Goal: Task Accomplishment & Management: Complete application form

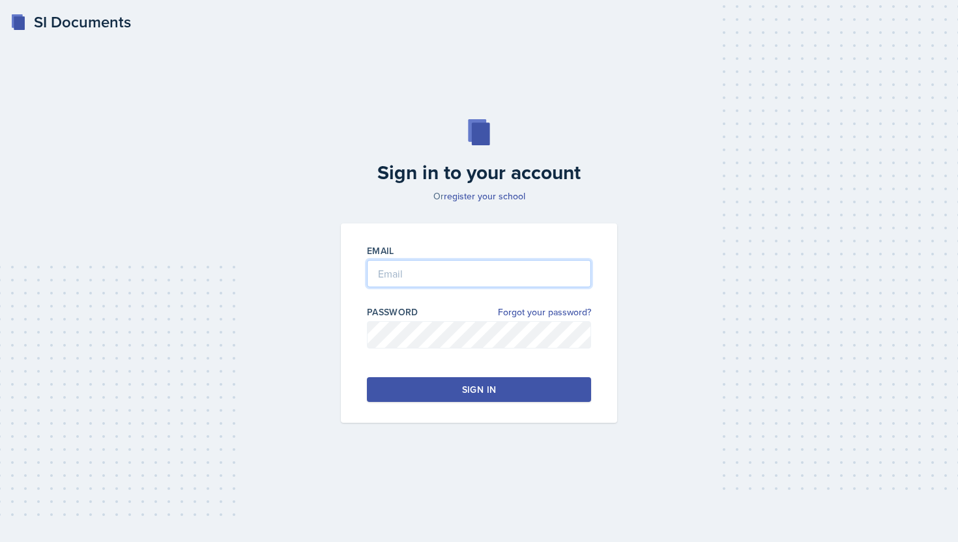
type input "[PERSON_NAME][EMAIL_ADDRESS][PERSON_NAME][DOMAIN_NAME]"
click at [454, 380] on button "Sign in" at bounding box center [479, 389] width 224 height 25
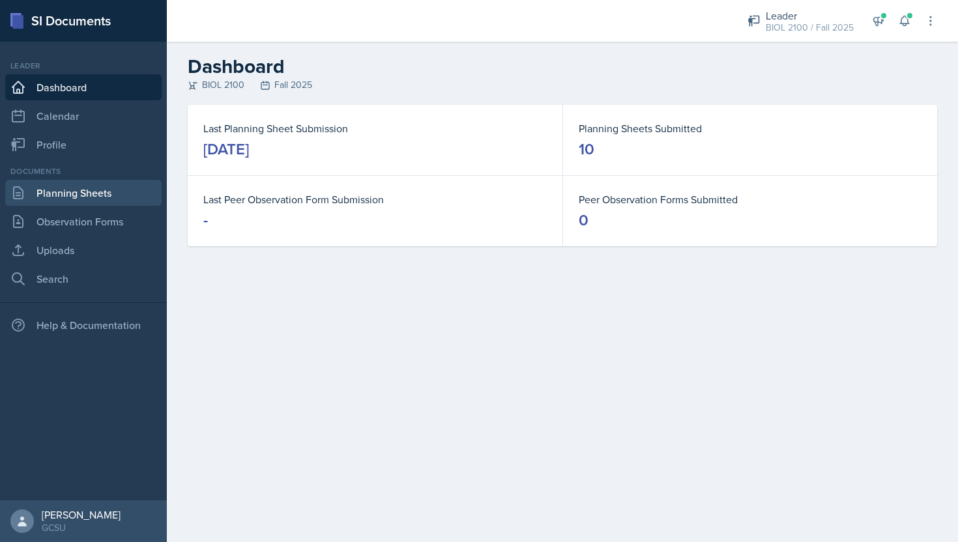
click at [88, 190] on link "Planning Sheets" at bounding box center [83, 193] width 156 height 26
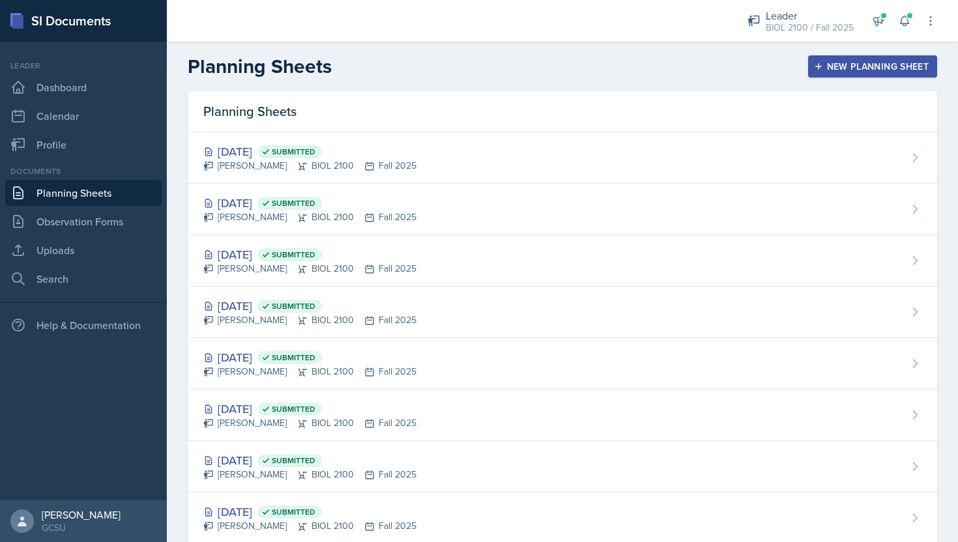
click at [849, 76] on button "New Planning Sheet" at bounding box center [872, 66] width 129 height 22
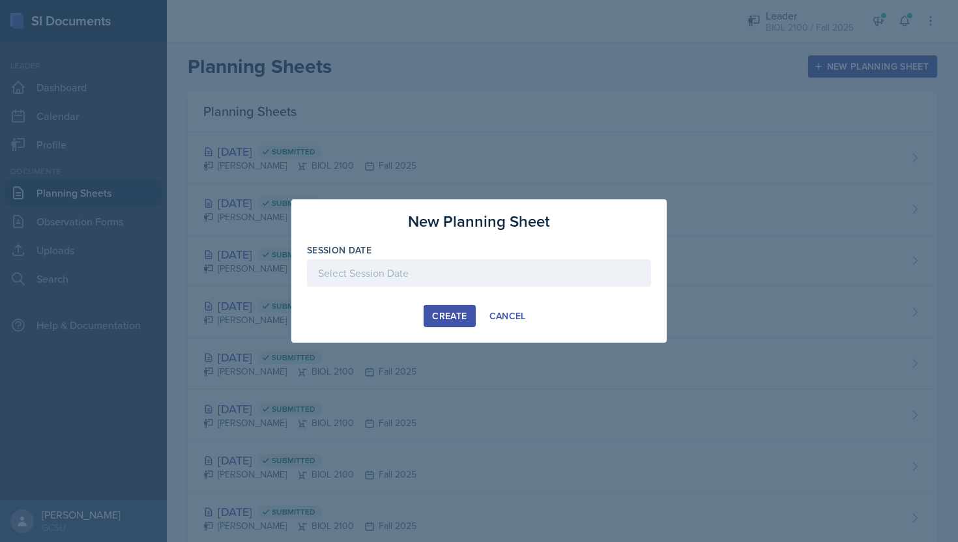
click at [425, 268] on div at bounding box center [479, 272] width 344 height 27
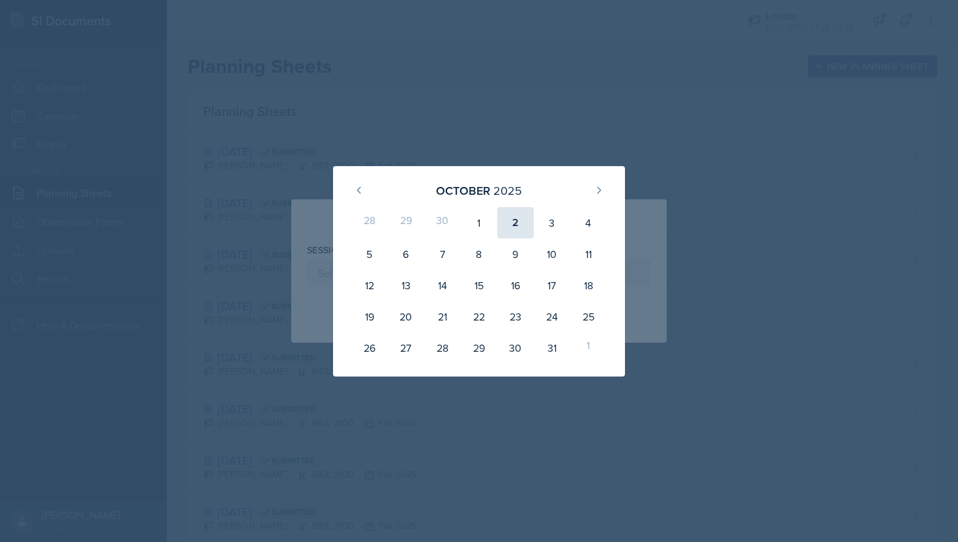
click at [513, 220] on div "2" at bounding box center [515, 222] width 36 height 31
type input "[DATE]"
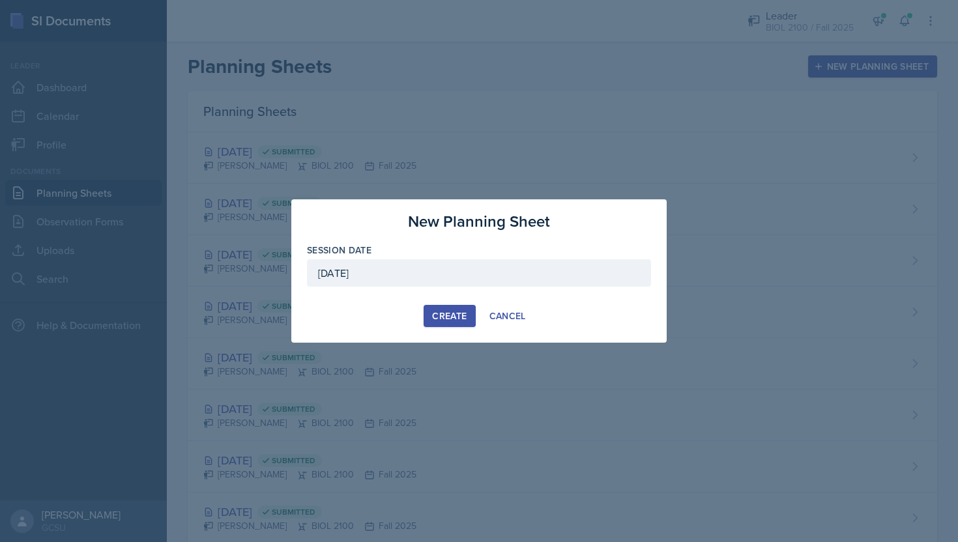
click at [458, 307] on button "Create" at bounding box center [448, 316] width 51 height 22
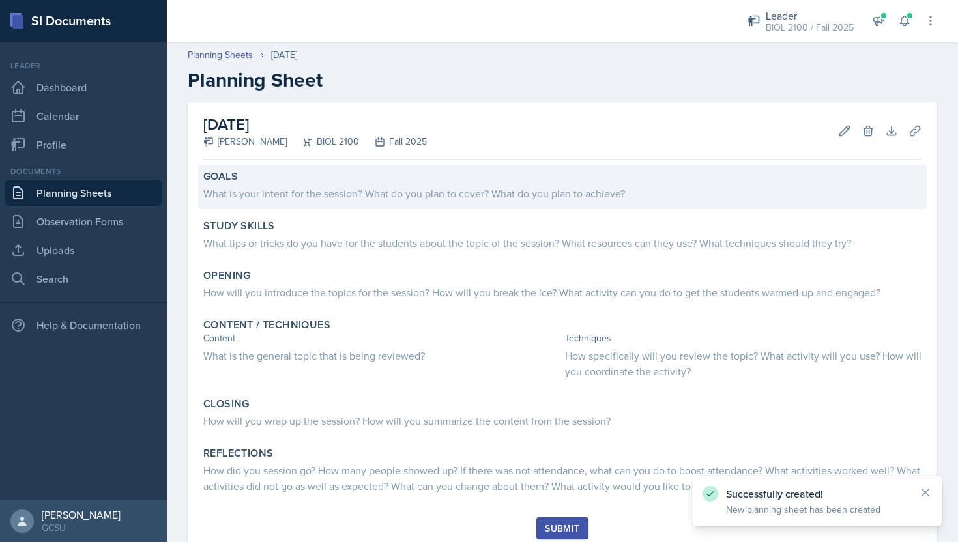
click at [390, 191] on div "What is your intent for the session? What do you plan to cover? What do you pla…" at bounding box center [562, 194] width 718 height 16
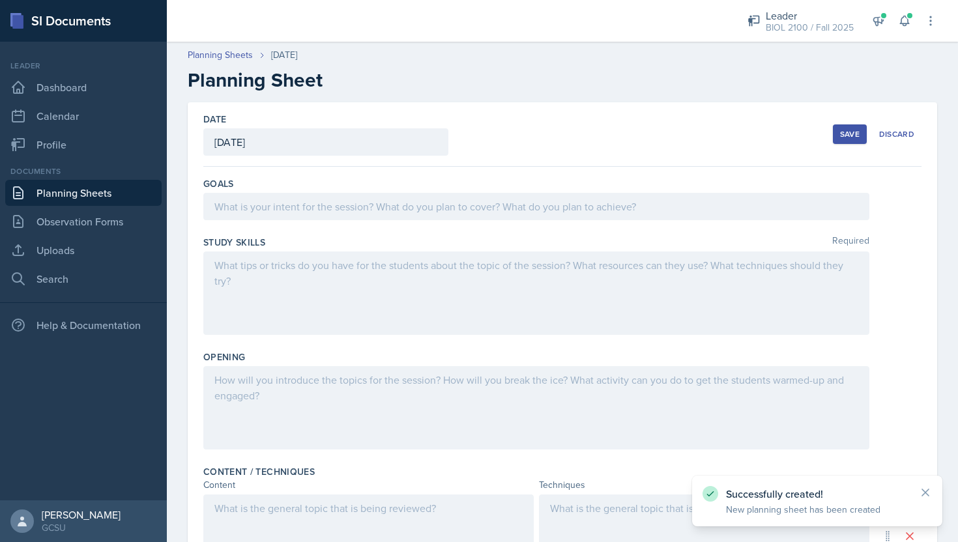
click at [389, 205] on div at bounding box center [536, 206] width 666 height 27
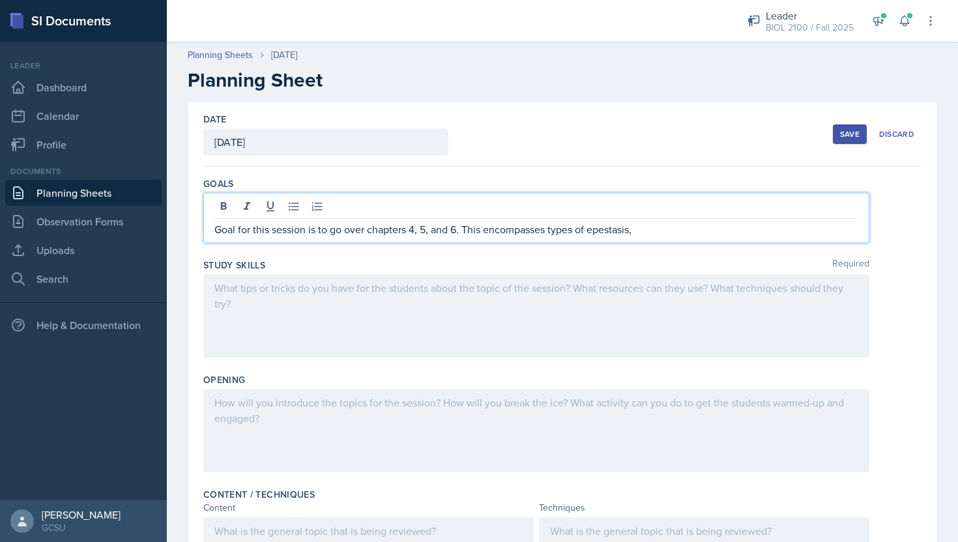
click at [623, 229] on p "Goal for this session is to go over chapters 4, 5, and 6. This encompasses type…" at bounding box center [536, 229] width 644 height 16
click at [655, 234] on p "Goal for this session is to go over chapters 4, 5, and 6. This encompasses type…" at bounding box center [536, 229] width 644 height 16
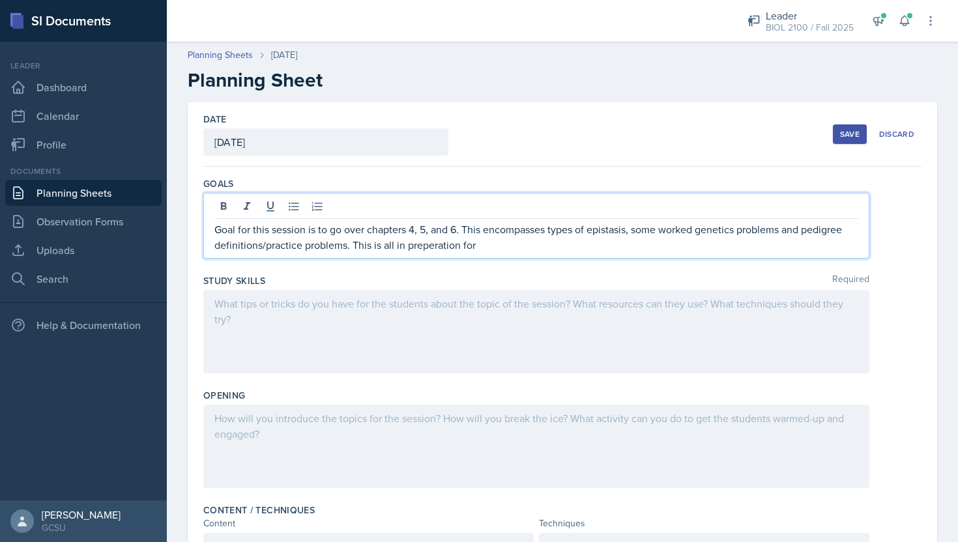
click at [440, 242] on p "Goal for this session is to go over chapters 4, 5, and 6. This encompasses type…" at bounding box center [536, 236] width 644 height 31
click at [440, 246] on p "Goal for this session is to go over chapters 4, 5, and 6. This encompasses type…" at bounding box center [536, 236] width 644 height 31
click at [514, 247] on p "Goal for this session is to go over chapters 4, 5, and 6. This encompasses type…" at bounding box center [536, 236] width 644 height 31
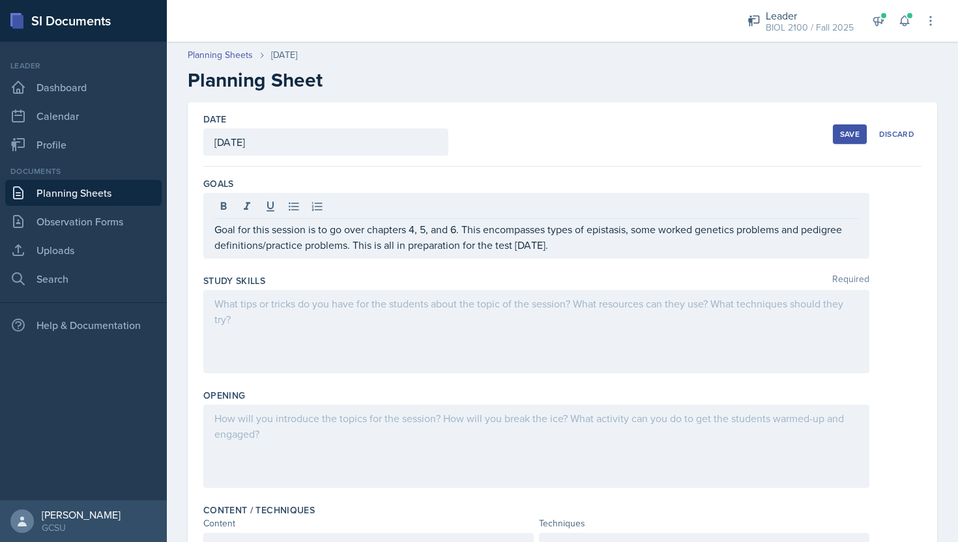
click at [549, 354] on div at bounding box center [536, 331] width 666 height 83
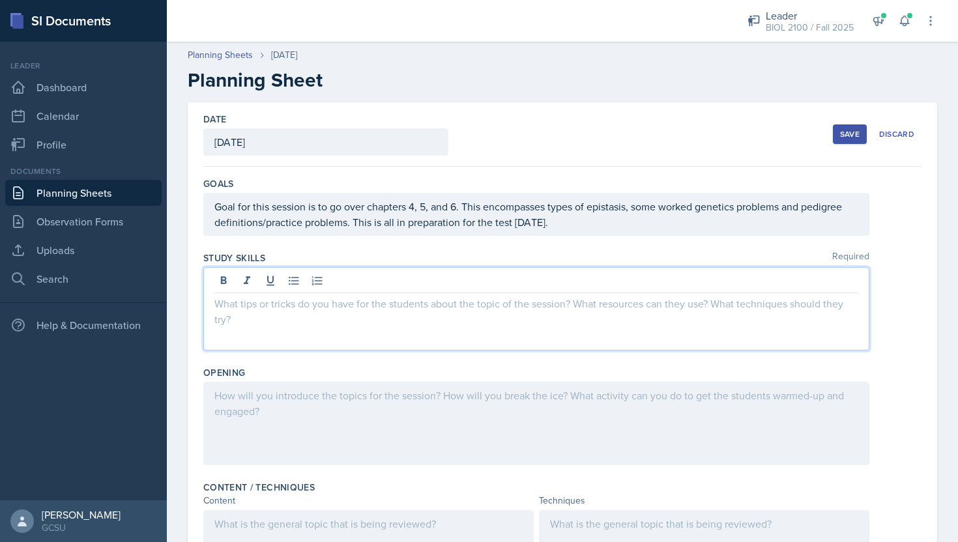
click at [542, 328] on div at bounding box center [536, 308] width 666 height 83
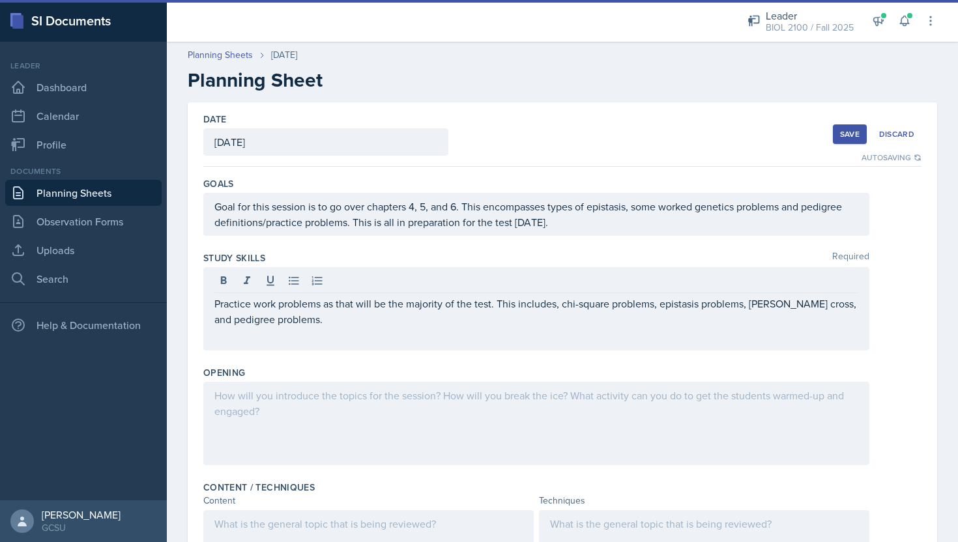
click at [505, 427] on div at bounding box center [536, 423] width 666 height 83
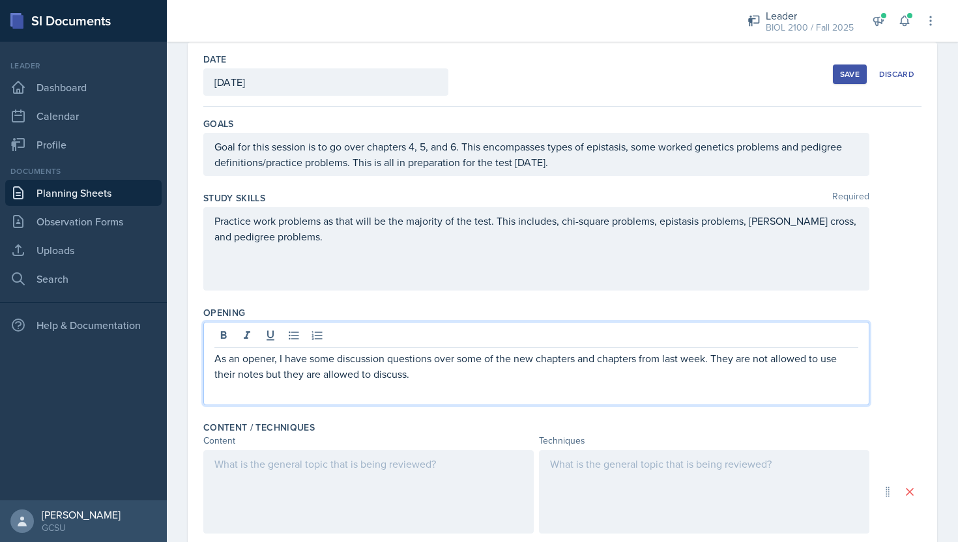
scroll to position [85, 0]
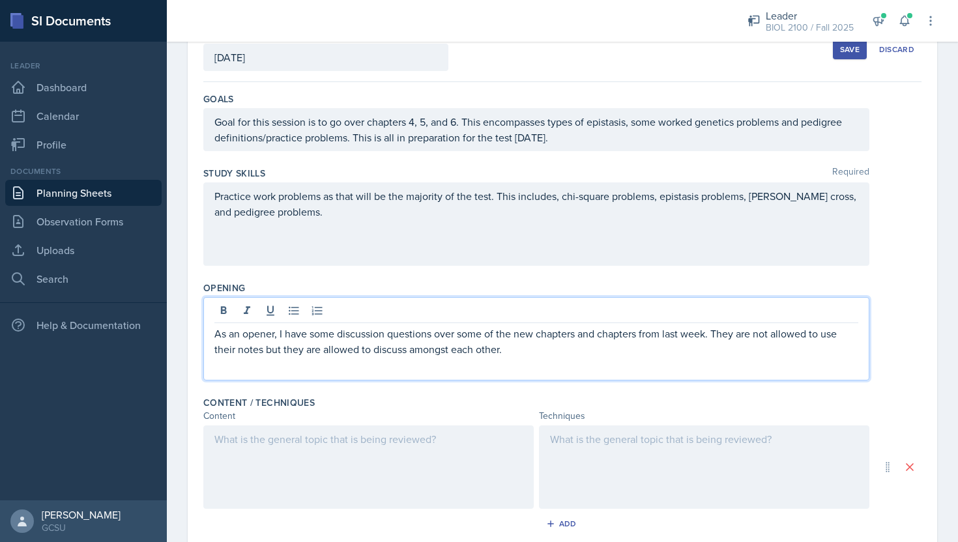
click at [420, 453] on div at bounding box center [368, 466] width 330 height 83
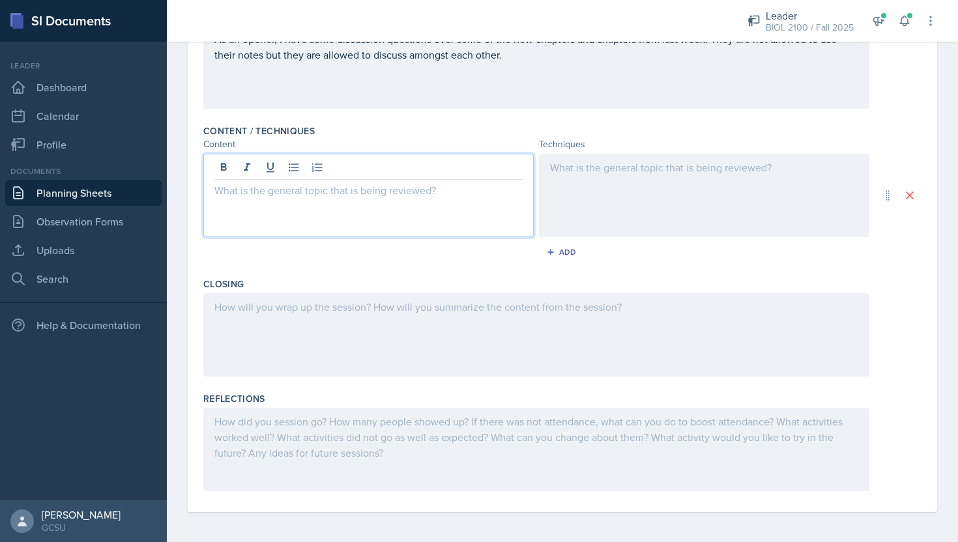
scroll to position [358, 0]
click at [379, 343] on div at bounding box center [536, 333] width 666 height 83
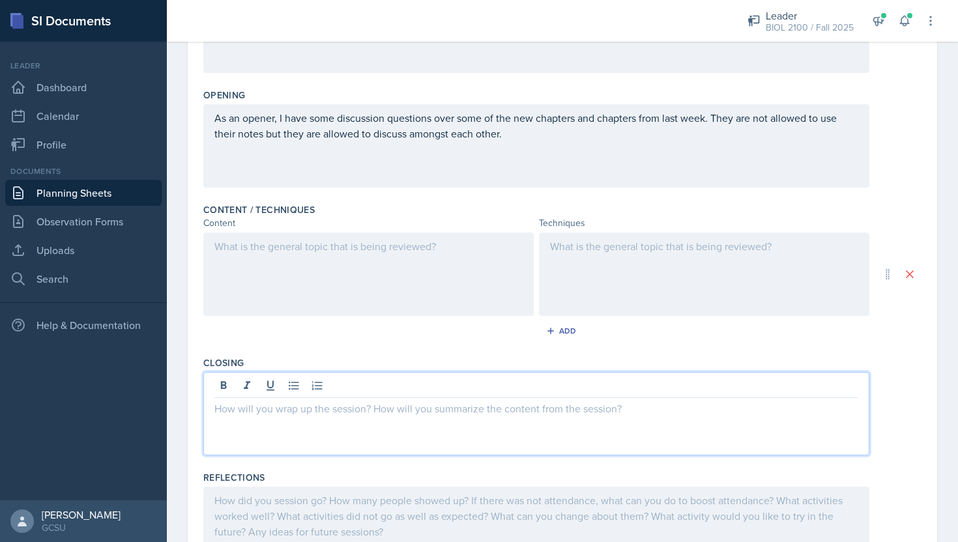
click at [363, 252] on p at bounding box center [368, 246] width 308 height 16
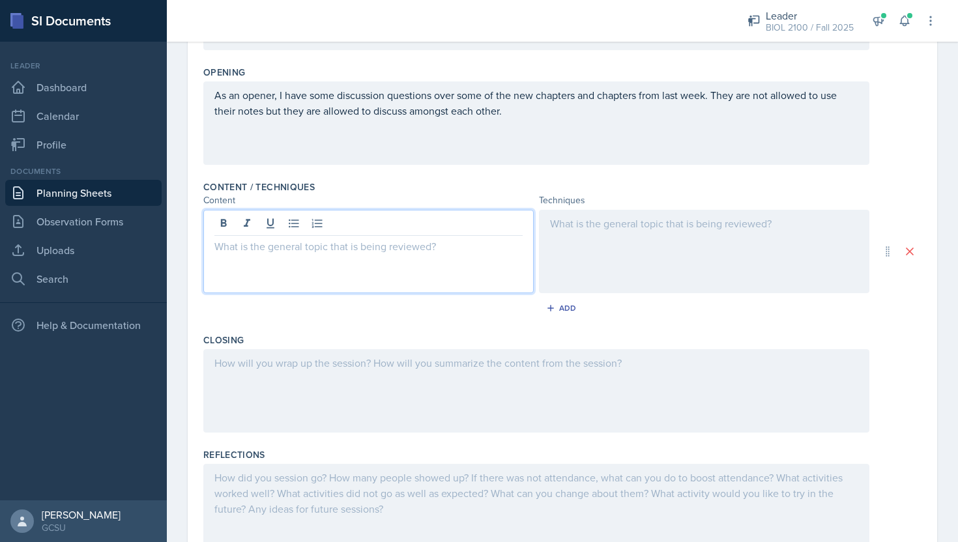
click at [416, 257] on div at bounding box center [368, 251] width 330 height 83
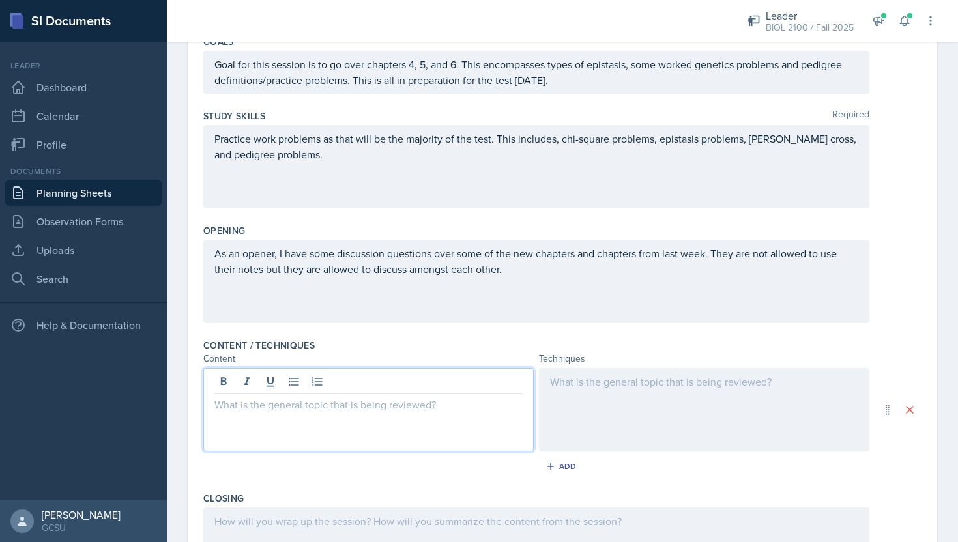
scroll to position [159, 0]
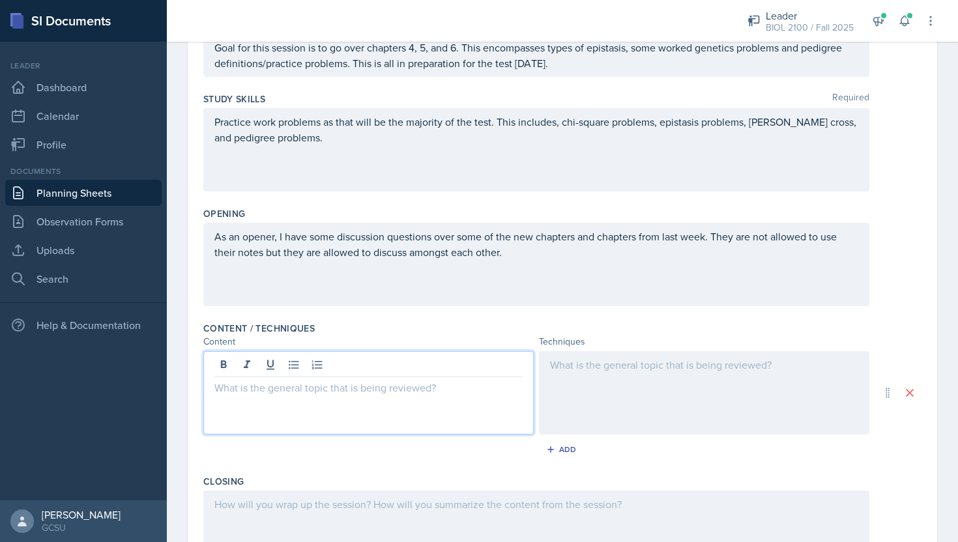
click at [724, 372] on p at bounding box center [704, 365] width 308 height 16
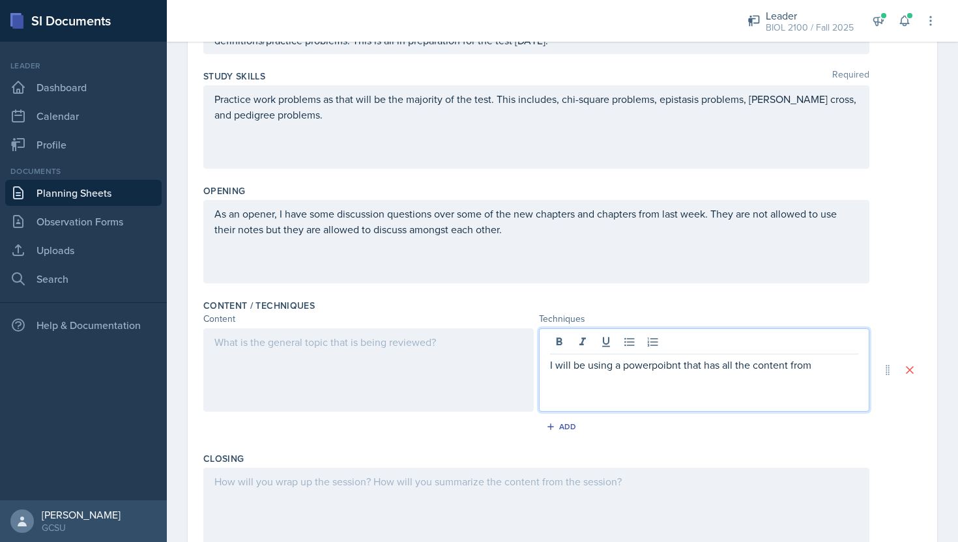
click at [649, 363] on p "I will be using a powerpoibnt that has all the content from" at bounding box center [704, 365] width 308 height 16
click at [807, 366] on p "I will be using a powerpoint that has all the content from" at bounding box center [704, 365] width 308 height 16
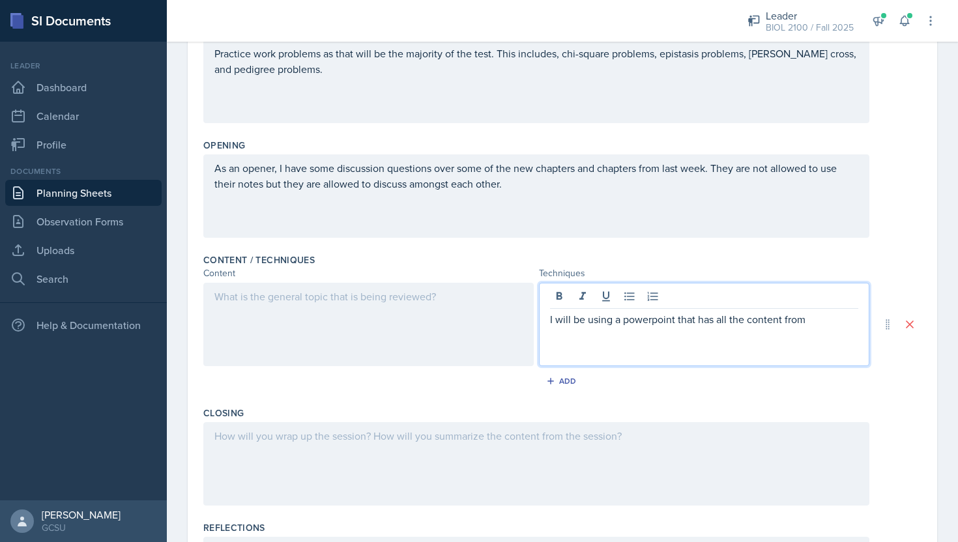
scroll to position [337, 0]
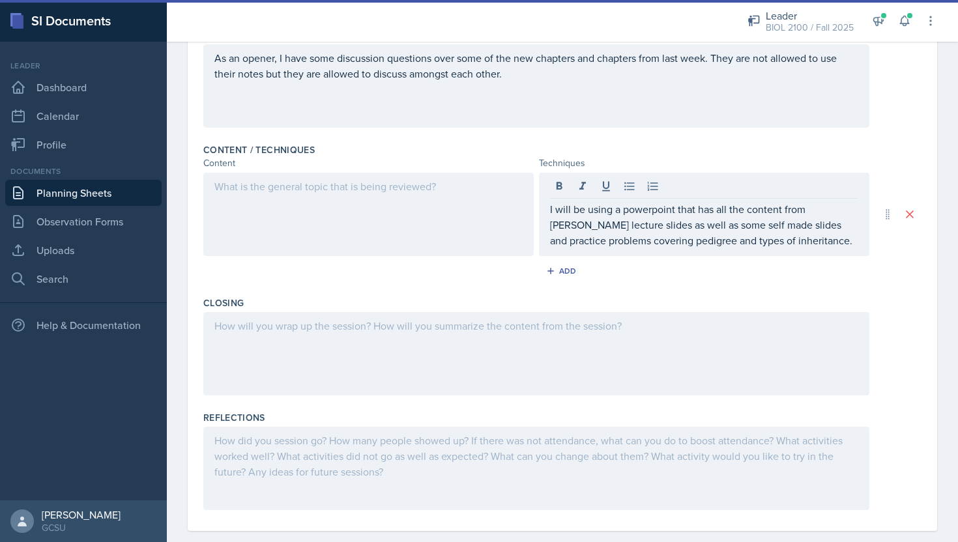
click at [326, 206] on div at bounding box center [368, 214] width 330 height 83
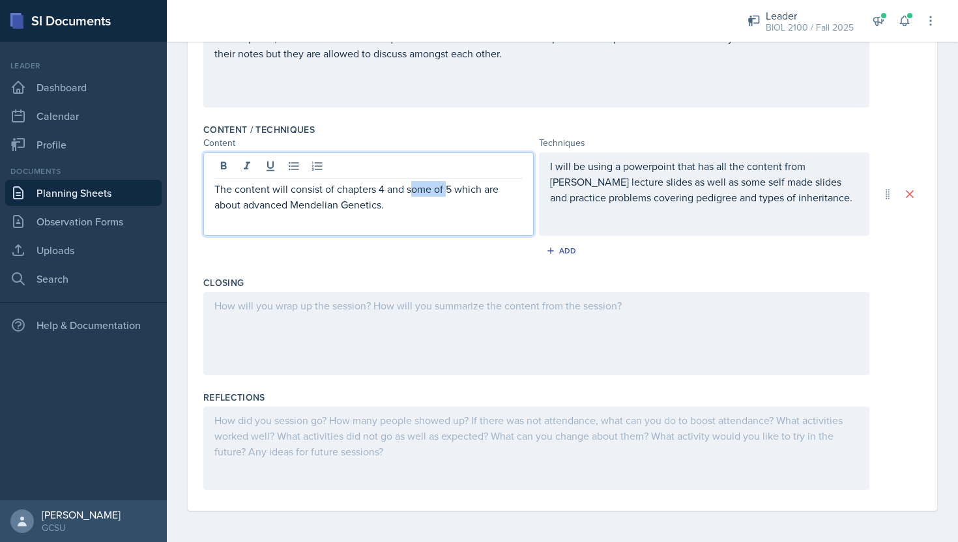
drag, startPoint x: 446, startPoint y: 188, endPoint x: 409, endPoint y: 189, distance: 37.1
click at [409, 189] on p "The content will consist of chapters 4 and some of 5 which are about advanced M…" at bounding box center [368, 196] width 308 height 31
click at [406, 209] on p "The content will consist of chapters 4 and 5 which are about advanced Mendelian…" at bounding box center [368, 196] width 308 height 31
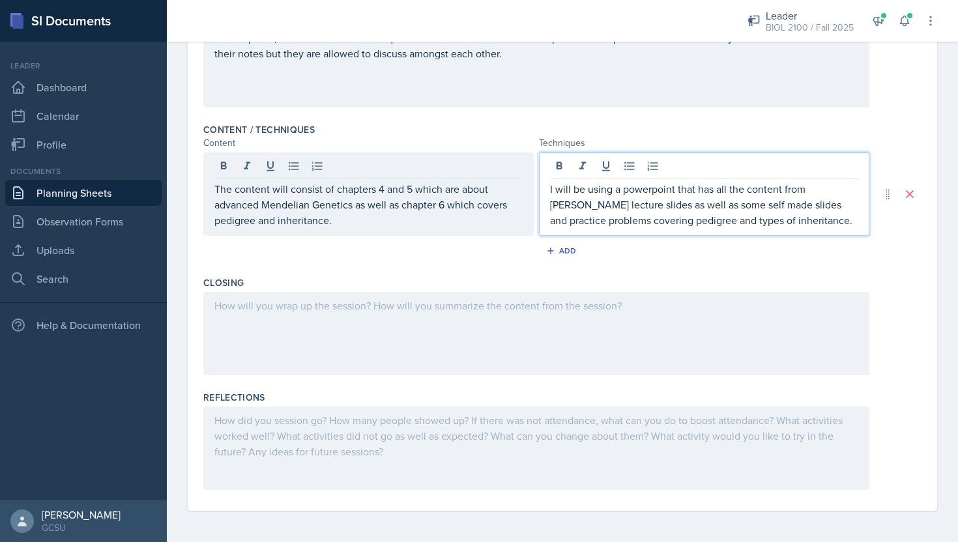
click at [836, 197] on p "I will be using a powerpoint that has all the content from [PERSON_NAME] lectur…" at bounding box center [704, 204] width 308 height 47
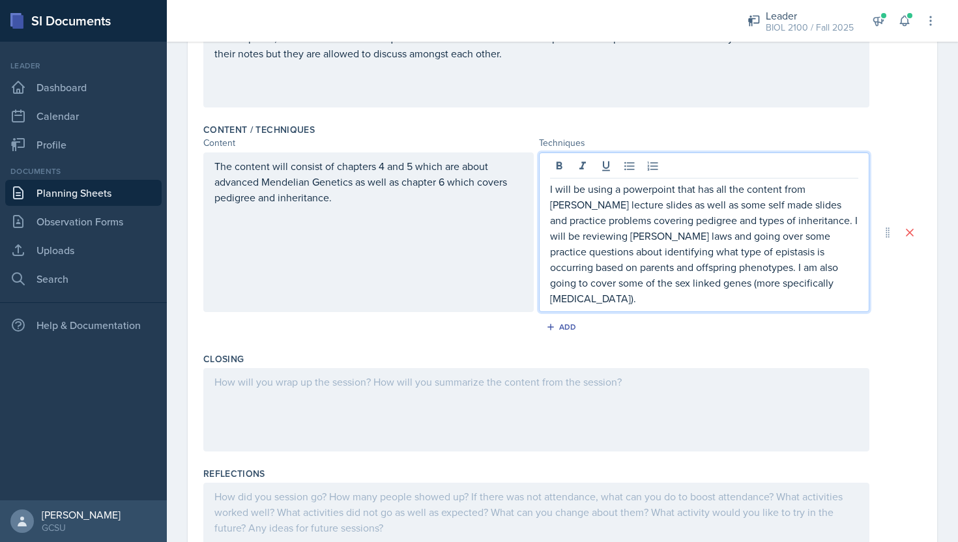
click at [590, 377] on div at bounding box center [536, 409] width 666 height 83
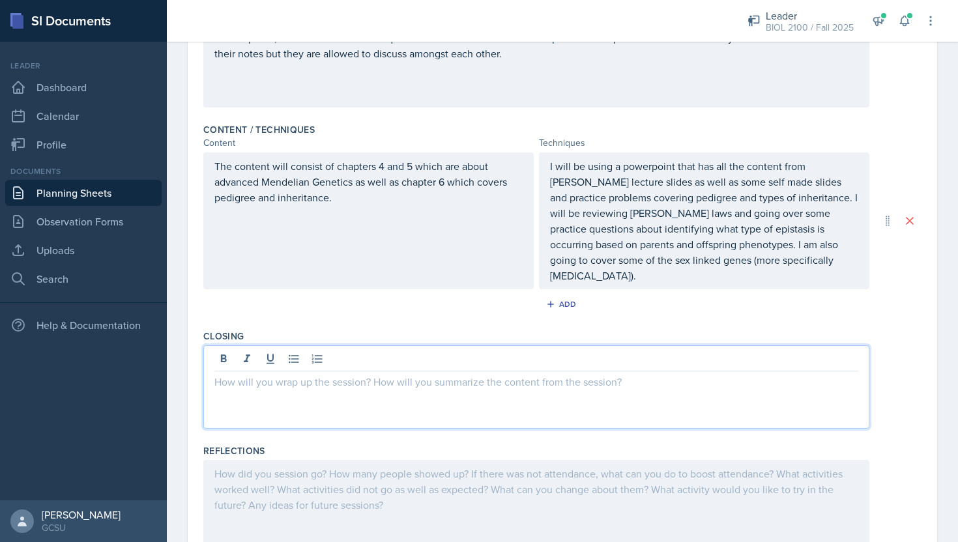
scroll to position [335, 0]
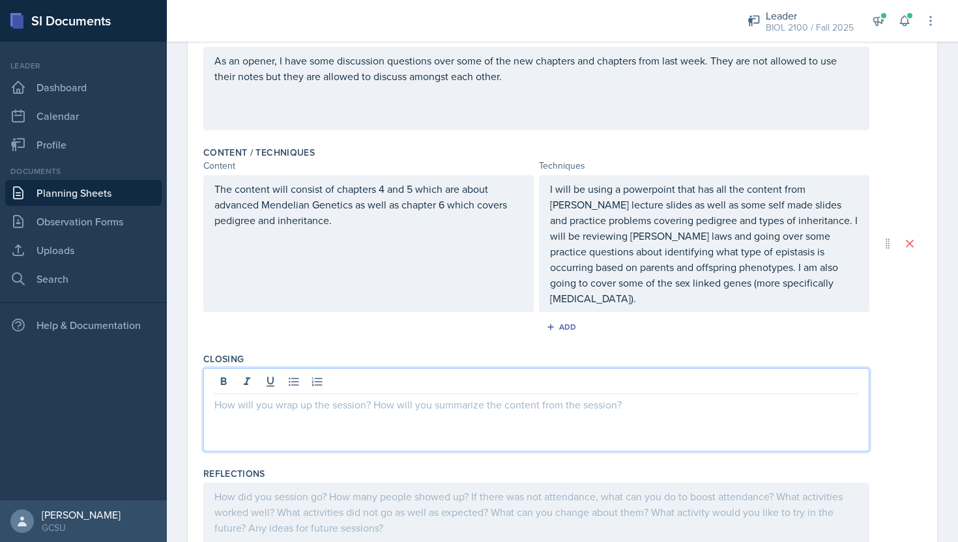
click at [418, 409] on p at bounding box center [536, 405] width 644 height 16
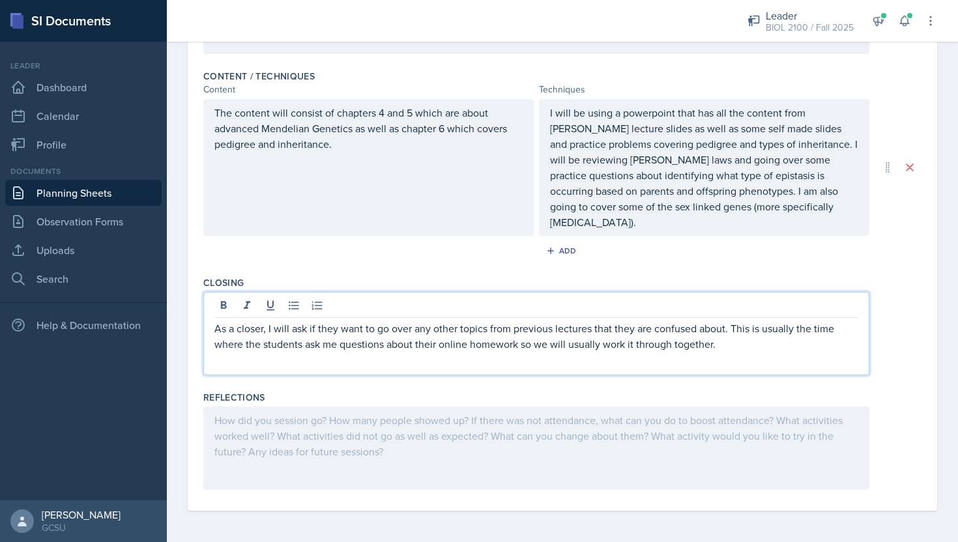
scroll to position [0, 0]
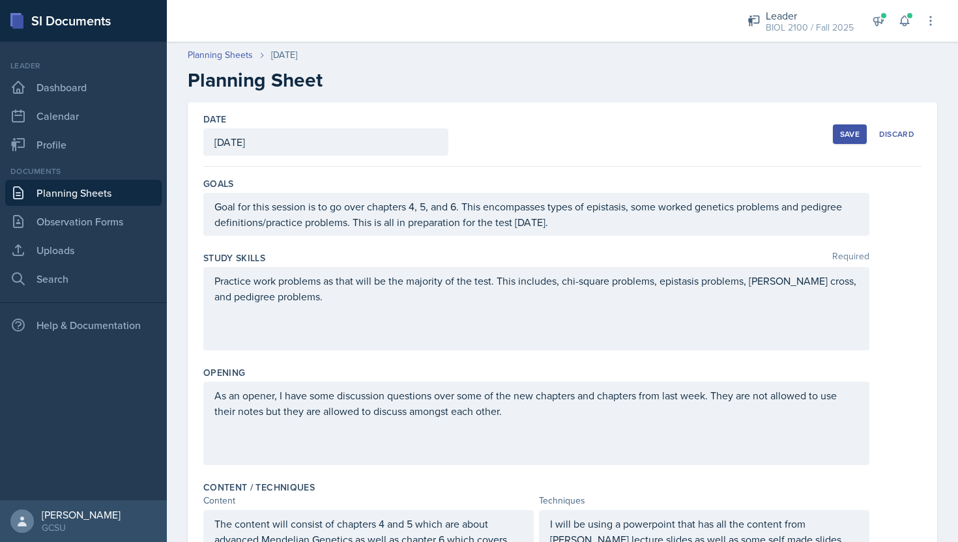
click at [843, 131] on div "Save" at bounding box center [850, 134] width 20 height 10
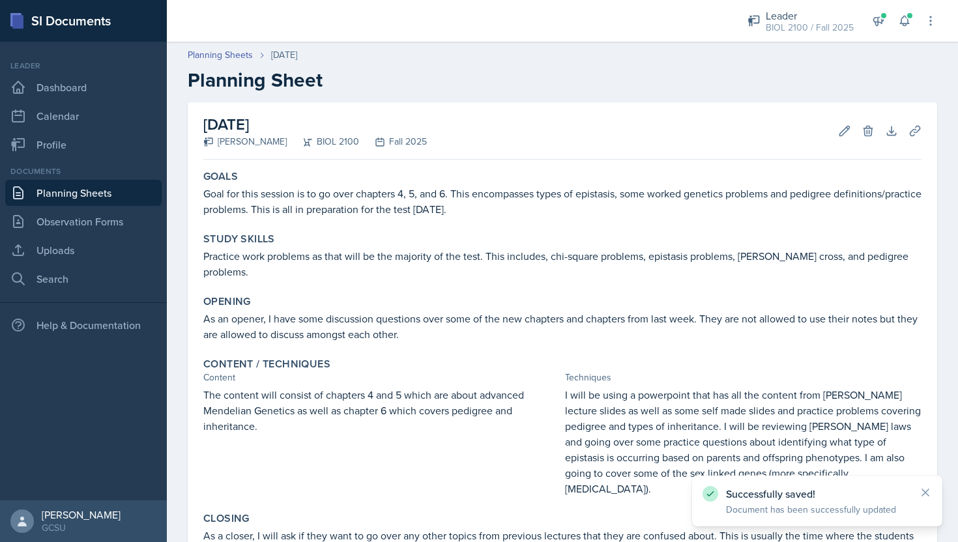
scroll to position [172, 0]
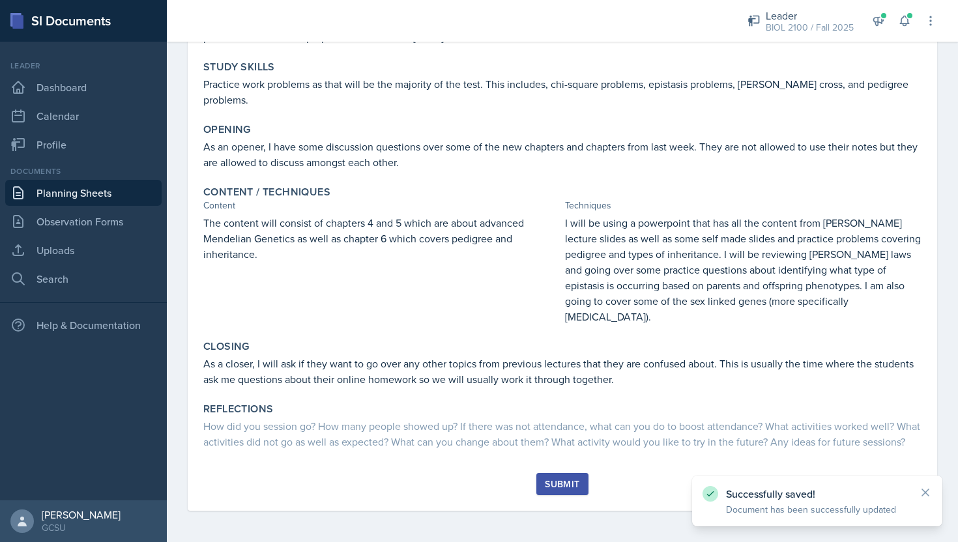
click at [571, 483] on div "Submit" at bounding box center [562, 484] width 35 height 10
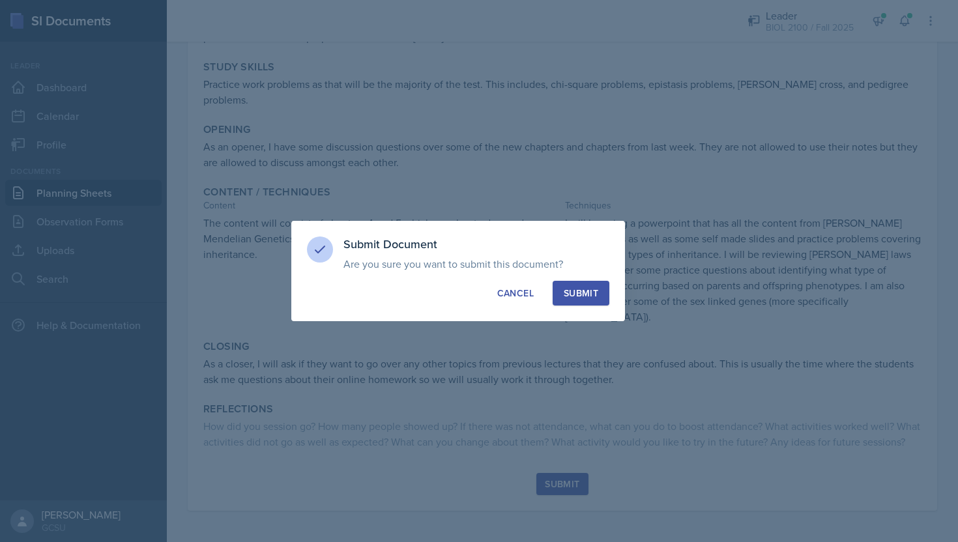
click at [581, 304] on button "Submit" at bounding box center [580, 293] width 57 height 25
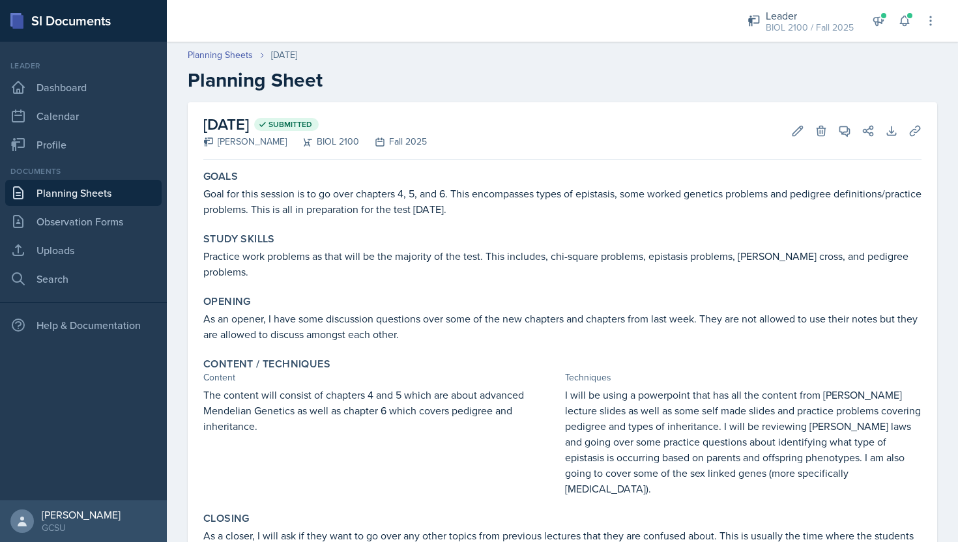
scroll to position [85, 0]
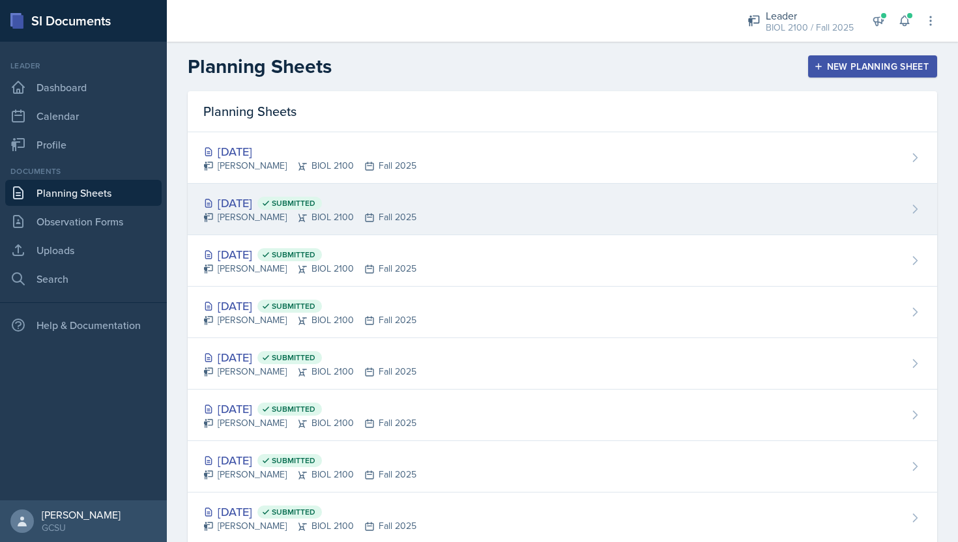
click at [255, 201] on div "Sep 29th, 2025 Submitted" at bounding box center [309, 203] width 213 height 18
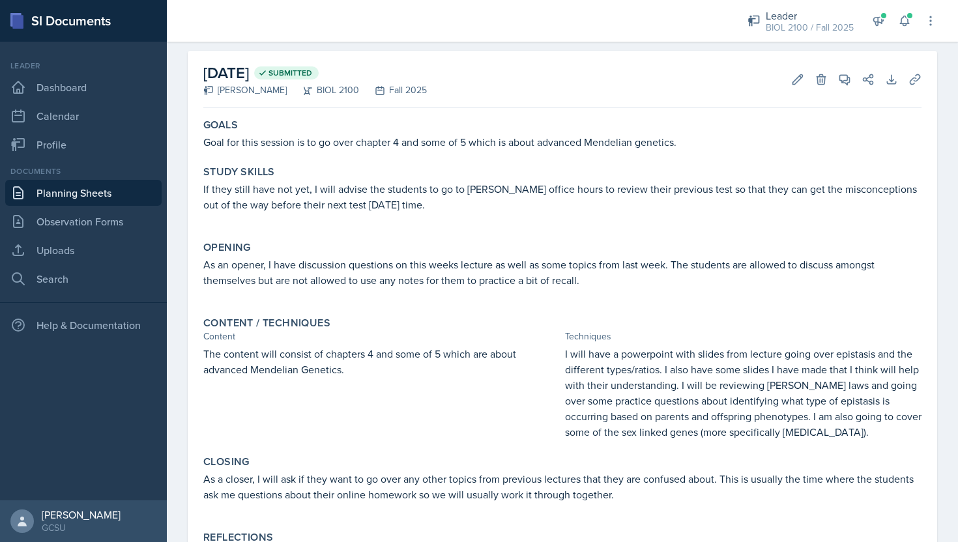
scroll to position [63, 0]
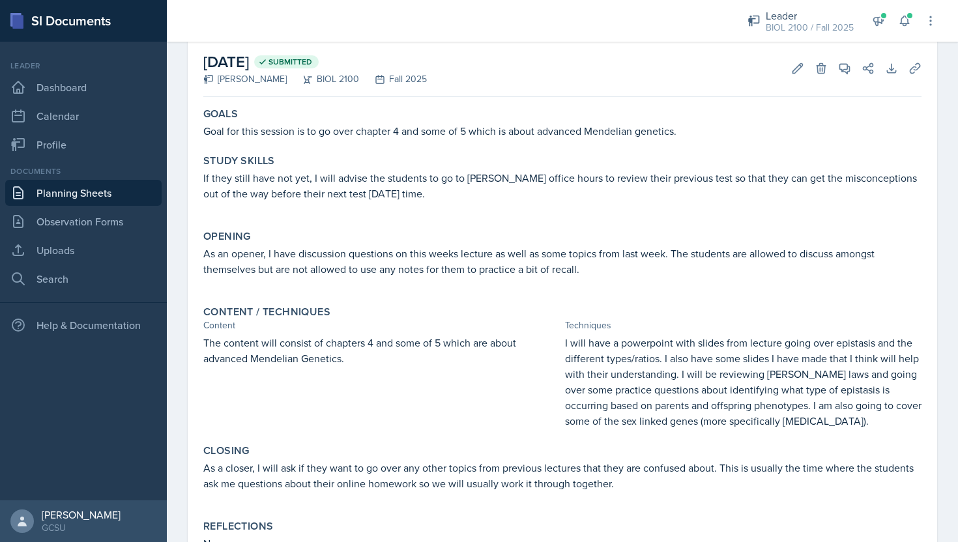
click at [300, 351] on p "The content will consist of chapters 4 and some of 5 which are about advanced M…" at bounding box center [381, 350] width 356 height 31
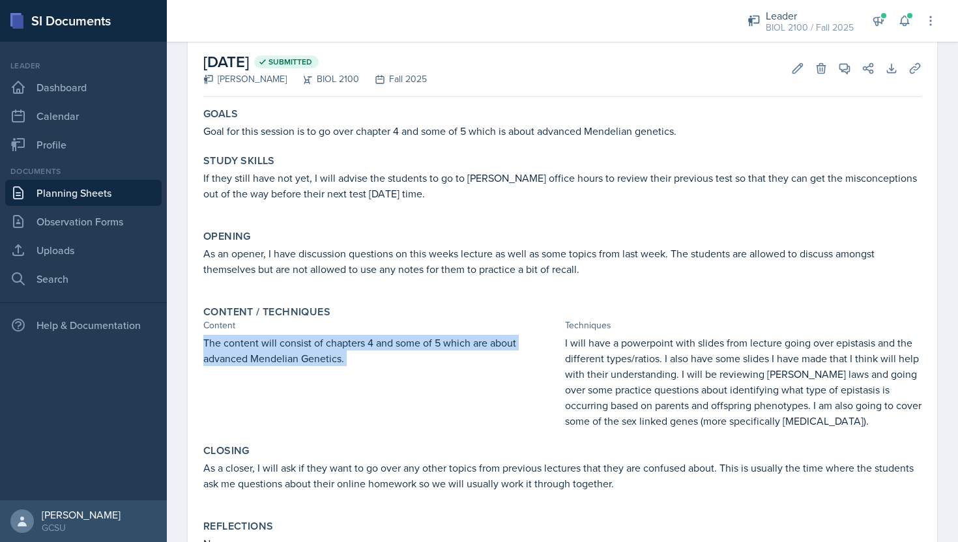
click at [300, 351] on p "The content will consist of chapters 4 and some of 5 which are about advanced M…" at bounding box center [381, 350] width 356 height 31
copy div "The content will consist of chapters 4 and some of 5 which are about advanced M…"
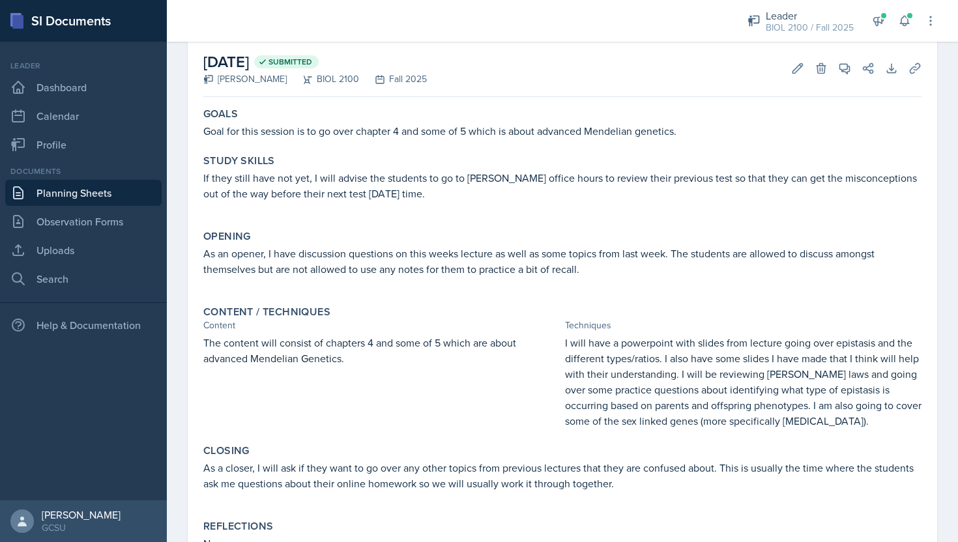
click at [578, 350] on p "I will have a powerpoint with slides from lecture going over epistasis and the …" at bounding box center [743, 382] width 356 height 94
click at [679, 375] on p "I will have a powerpoint with slides from lecture going over epistasis and the …" at bounding box center [743, 382] width 356 height 94
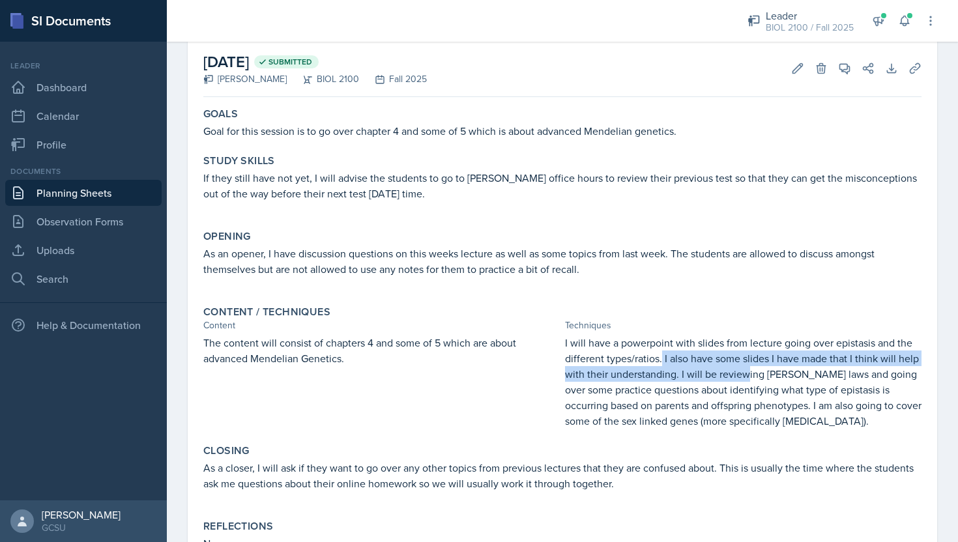
drag, startPoint x: 662, startPoint y: 360, endPoint x: 745, endPoint y: 374, distance: 83.9
click at [745, 374] on p "I will have a powerpoint with slides from lecture going over epistasis and the …" at bounding box center [743, 382] width 356 height 94
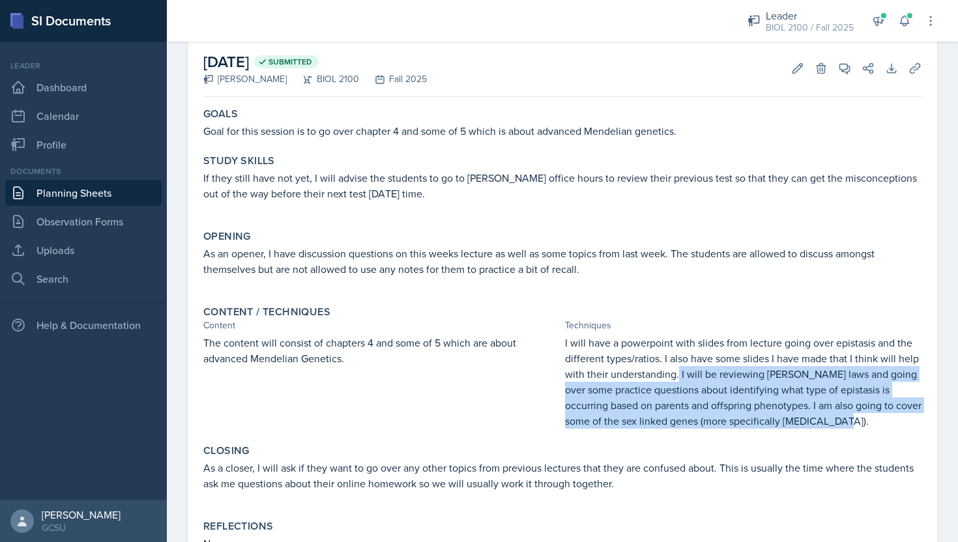
drag, startPoint x: 679, startPoint y: 374, endPoint x: 871, endPoint y: 418, distance: 197.2
click at [871, 418] on p "I will have a powerpoint with slides from lecture going over epistasis and the …" at bounding box center [743, 382] width 356 height 94
copy p "I will be reviewing Mendel's laws and going over some practice questions about …"
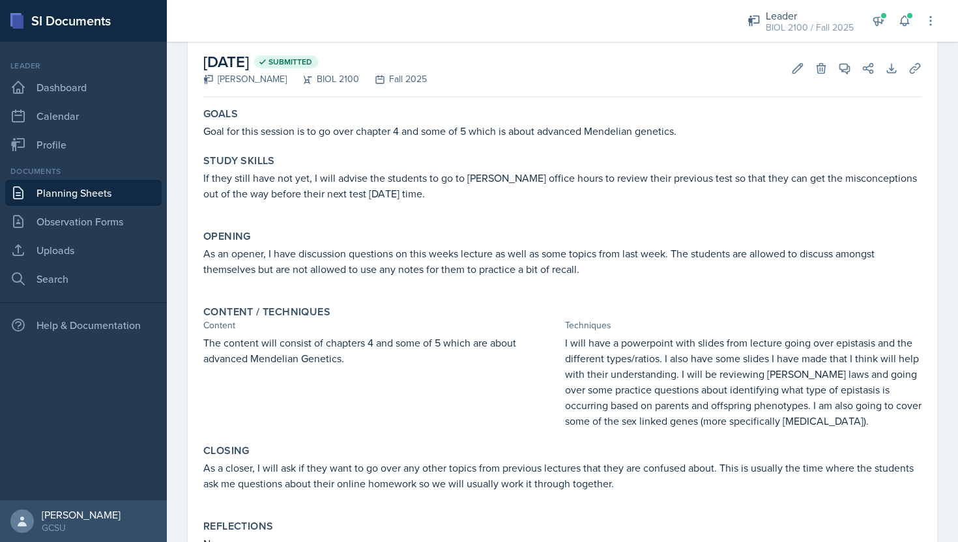
click at [479, 466] on p "As a closer, I will ask if they want to go over any other topics from previous …" at bounding box center [562, 475] width 718 height 31
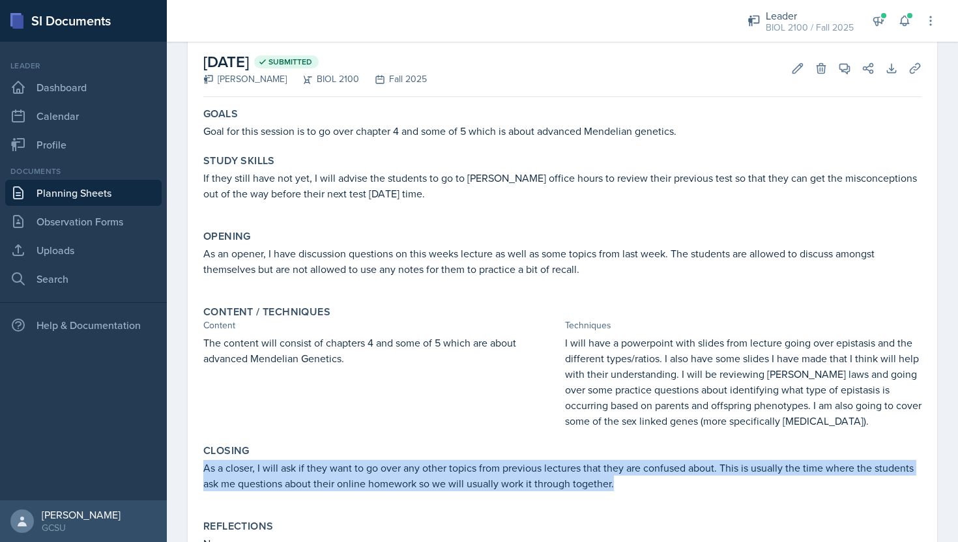
click at [479, 466] on p "As a closer, I will ask if they want to go over any other topics from previous …" at bounding box center [562, 475] width 718 height 31
copy p "As a closer, I will ask if they want to go over any other topics from previous …"
